Goal: Navigation & Orientation: Find specific page/section

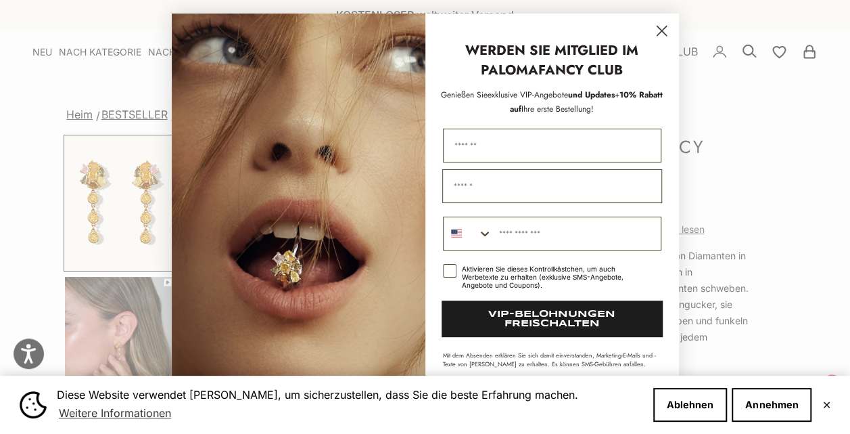
click at [657, 28] on icon "Dialogfeld schließen" at bounding box center [661, 30] width 9 height 9
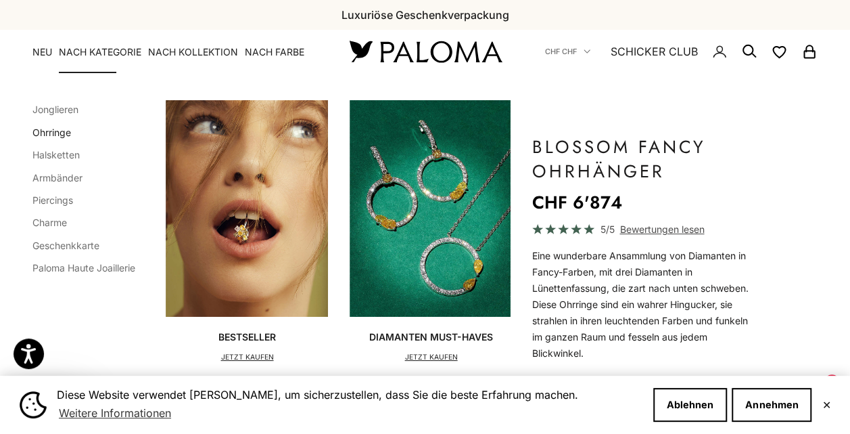
click at [66, 136] on link "Ohrringe" at bounding box center [51, 131] width 39 height 11
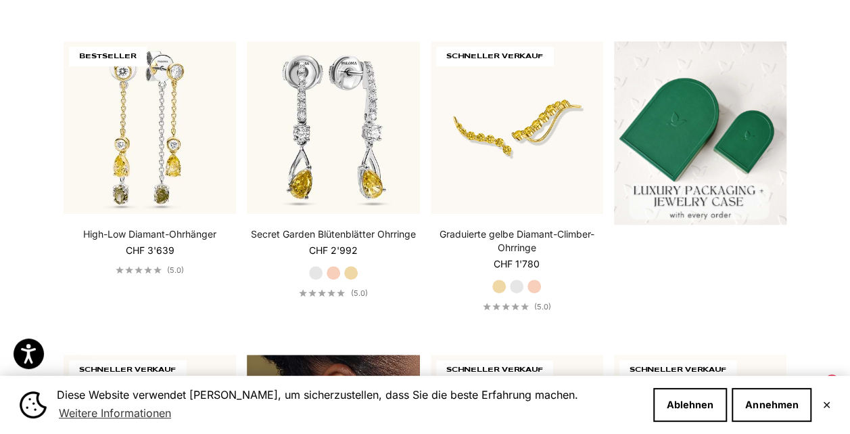
scroll to position [68, 0]
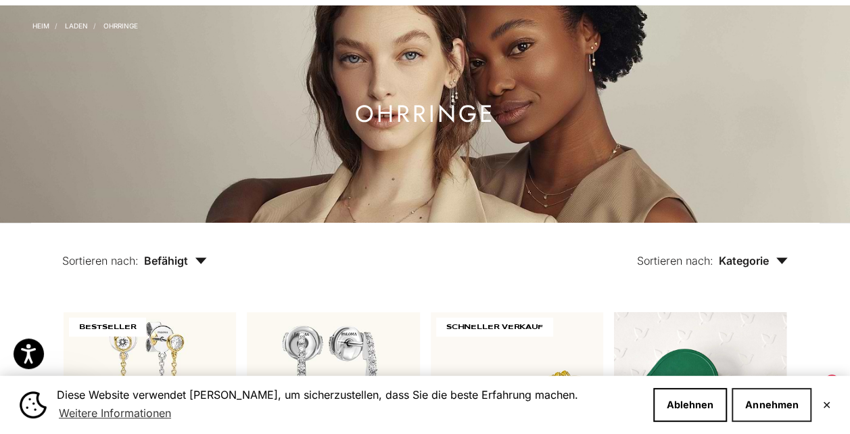
click at [750, 400] on button "Annehmen" at bounding box center [772, 405] width 80 height 34
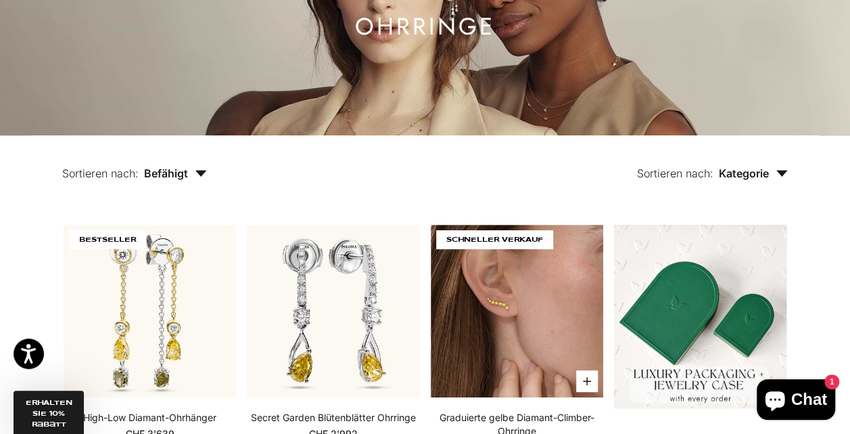
scroll to position [0, 0]
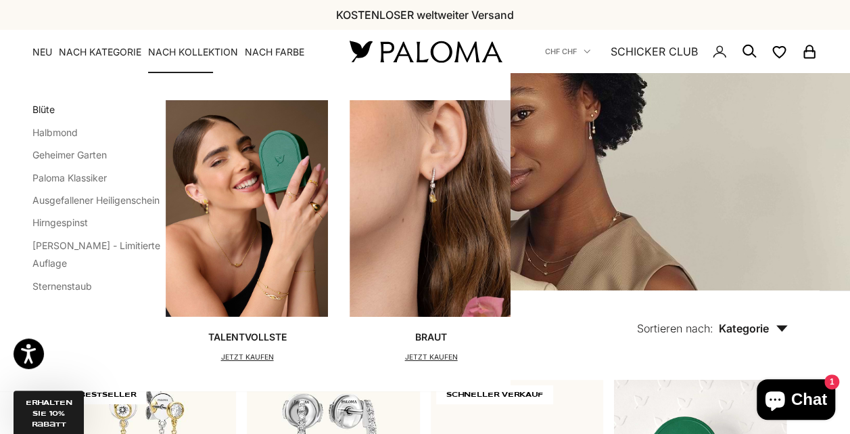
click at [47, 108] on link "Blüte" at bounding box center [43, 108] width 22 height 11
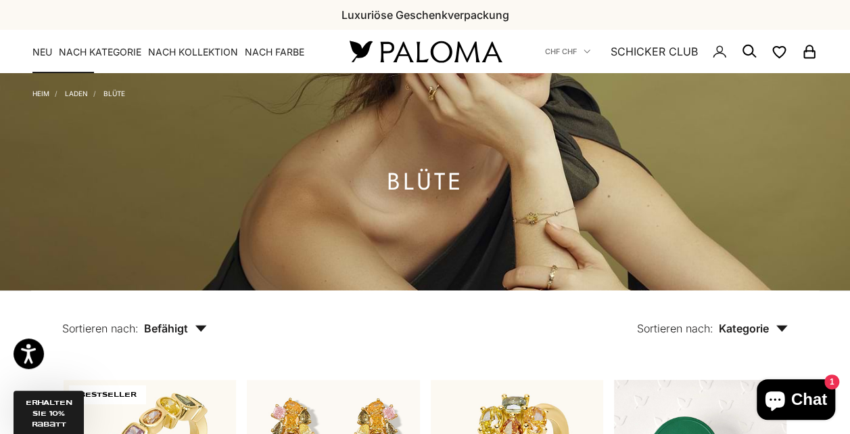
click at [48, 51] on link "NEU" at bounding box center [42, 52] width 20 height 14
